Goal: Transaction & Acquisition: Subscribe to service/newsletter

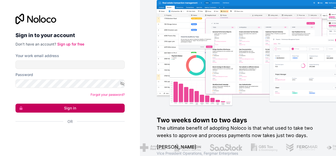
click at [80, 106] on button "Sign in" at bounding box center [69, 107] width 109 height 9
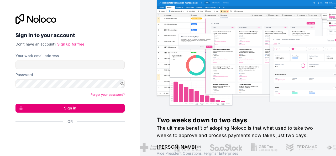
click at [75, 44] on link "Sign up for free" at bounding box center [70, 44] width 27 height 4
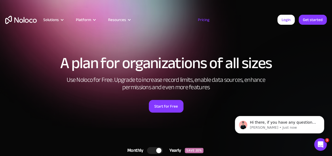
click at [22, 21] on img "home" at bounding box center [20, 20] width 31 height 8
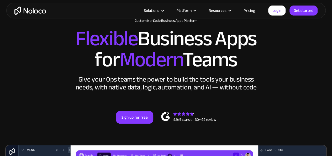
scroll to position [52, 0]
